Goal: Find specific page/section: Find specific page/section

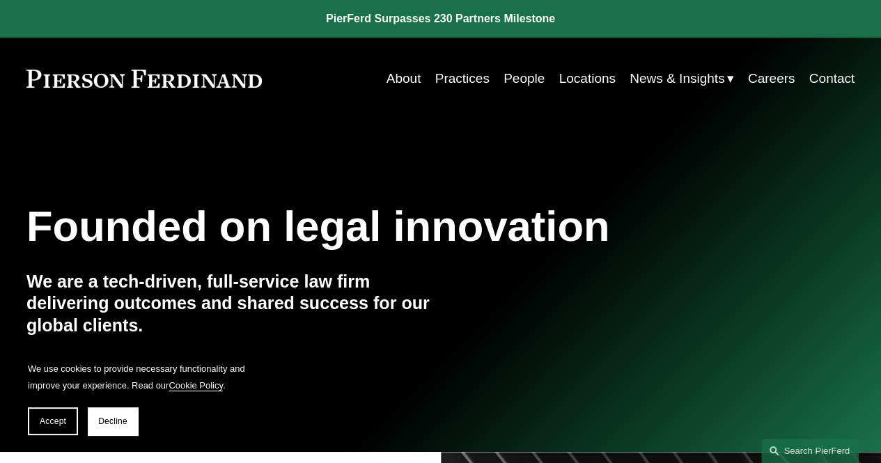
click at [580, 80] on link "Locations" at bounding box center [587, 78] width 56 height 26
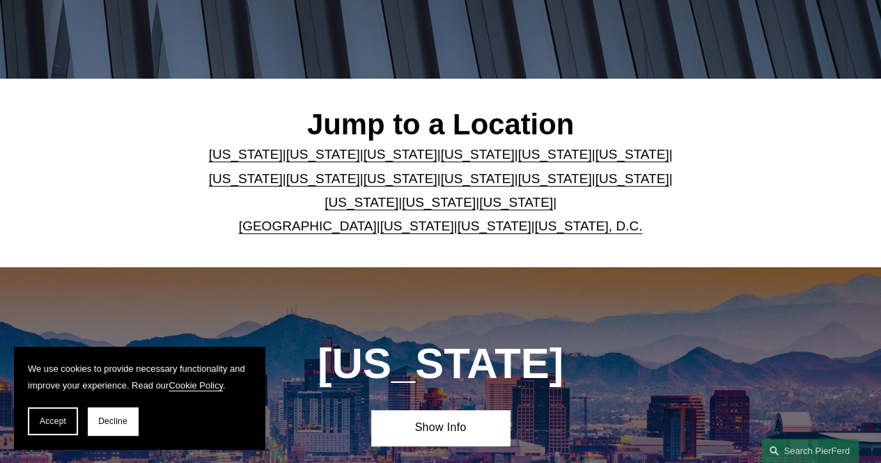
scroll to position [279, 0]
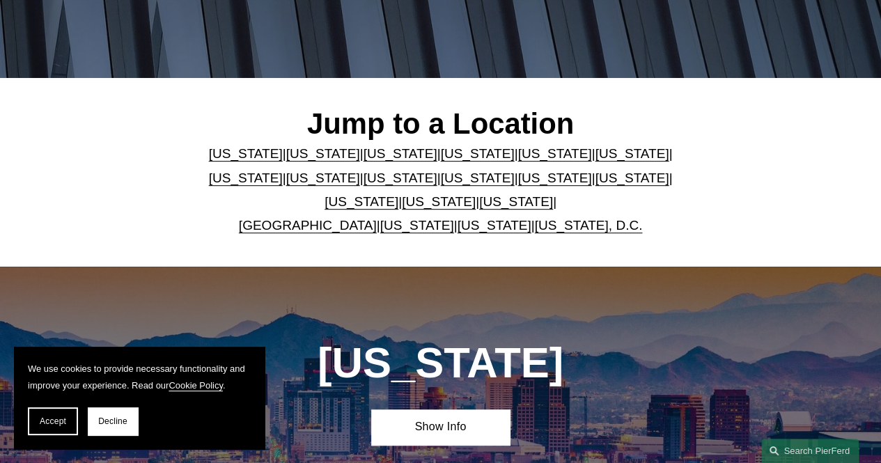
click at [404, 206] on link "[US_STATE]" at bounding box center [439, 201] width 74 height 15
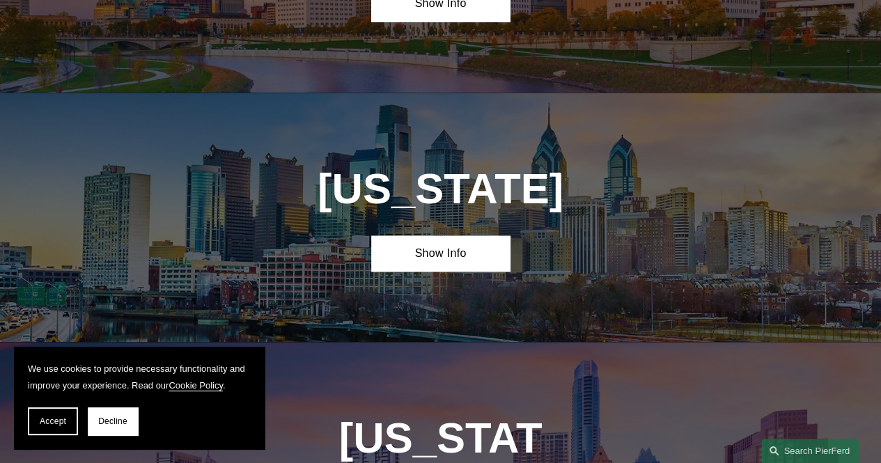
scroll to position [3829, 0]
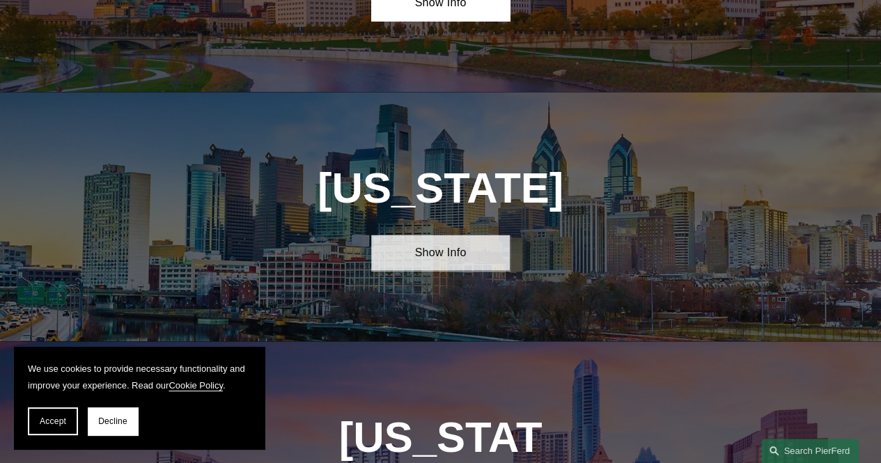
click at [439, 235] on link "Show Info" at bounding box center [440, 253] width 138 height 36
